Goal: Browse casually: Explore the website without a specific task or goal

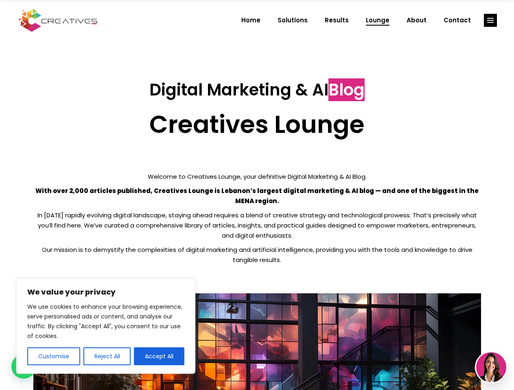
click at [257, 195] on p "With over 2,000 articles published, Creatives Lounge is Lebanon’s largest digit…" at bounding box center [256, 196] width 447 height 20
click at [53, 357] on button "Customise" at bounding box center [53, 357] width 53 height 18
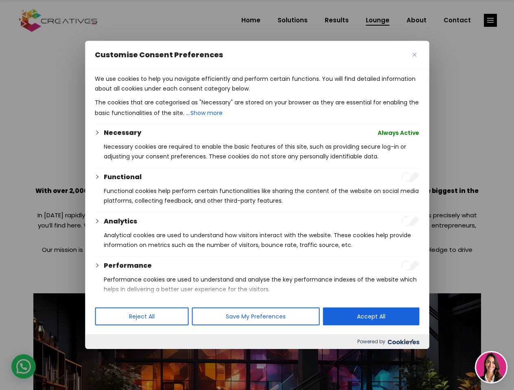
click at [107, 357] on div at bounding box center [257, 195] width 514 height 390
click at [159, 94] on p "We use cookies to help you navigate efficiently and perform certain functions. …" at bounding box center [257, 84] width 324 height 20
click at [490, 20] on div at bounding box center [257, 195] width 514 height 390
click at [491, 368] on img at bounding box center [491, 368] width 30 height 30
